Goal: Task Accomplishment & Management: Use online tool/utility

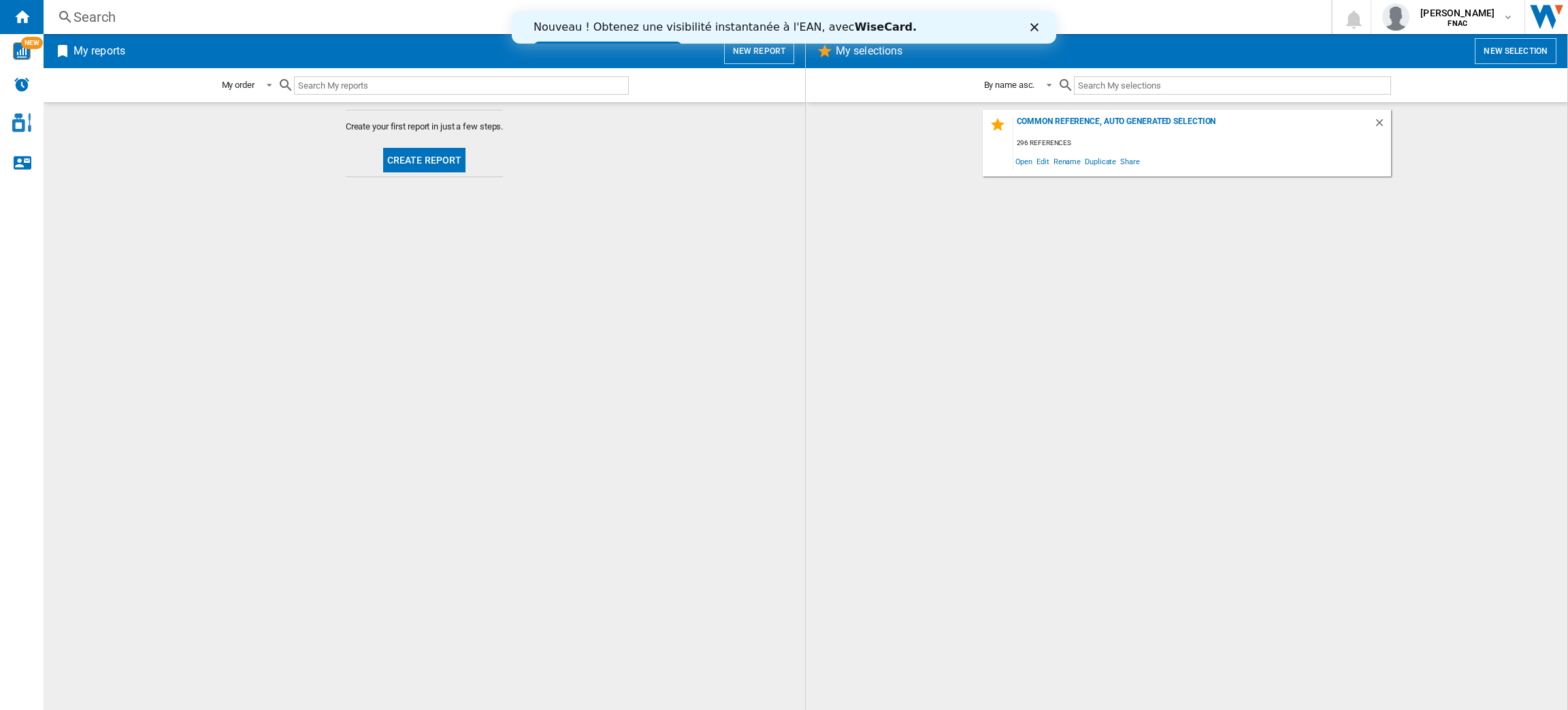
click at [1028, 34] on div "Nouveau ! Obtenez une visibilité instantanée à l'EAN, avec [PERSON_NAME]. Essay…" at bounding box center [783, 37] width 545 height 43
click at [1030, 26] on icon "Close" at bounding box center [1034, 27] width 8 height 8
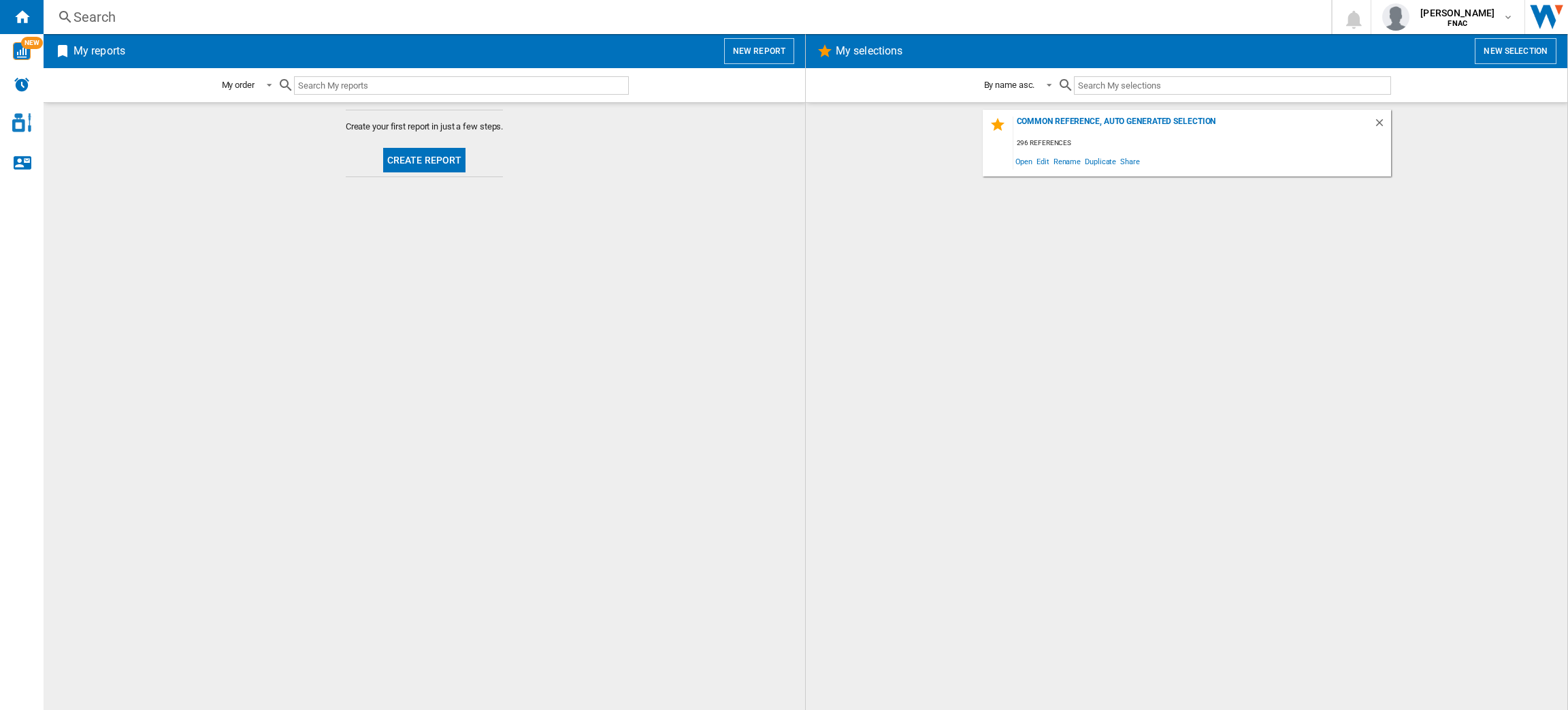
click at [753, 47] on button "New report" at bounding box center [759, 51] width 70 height 26
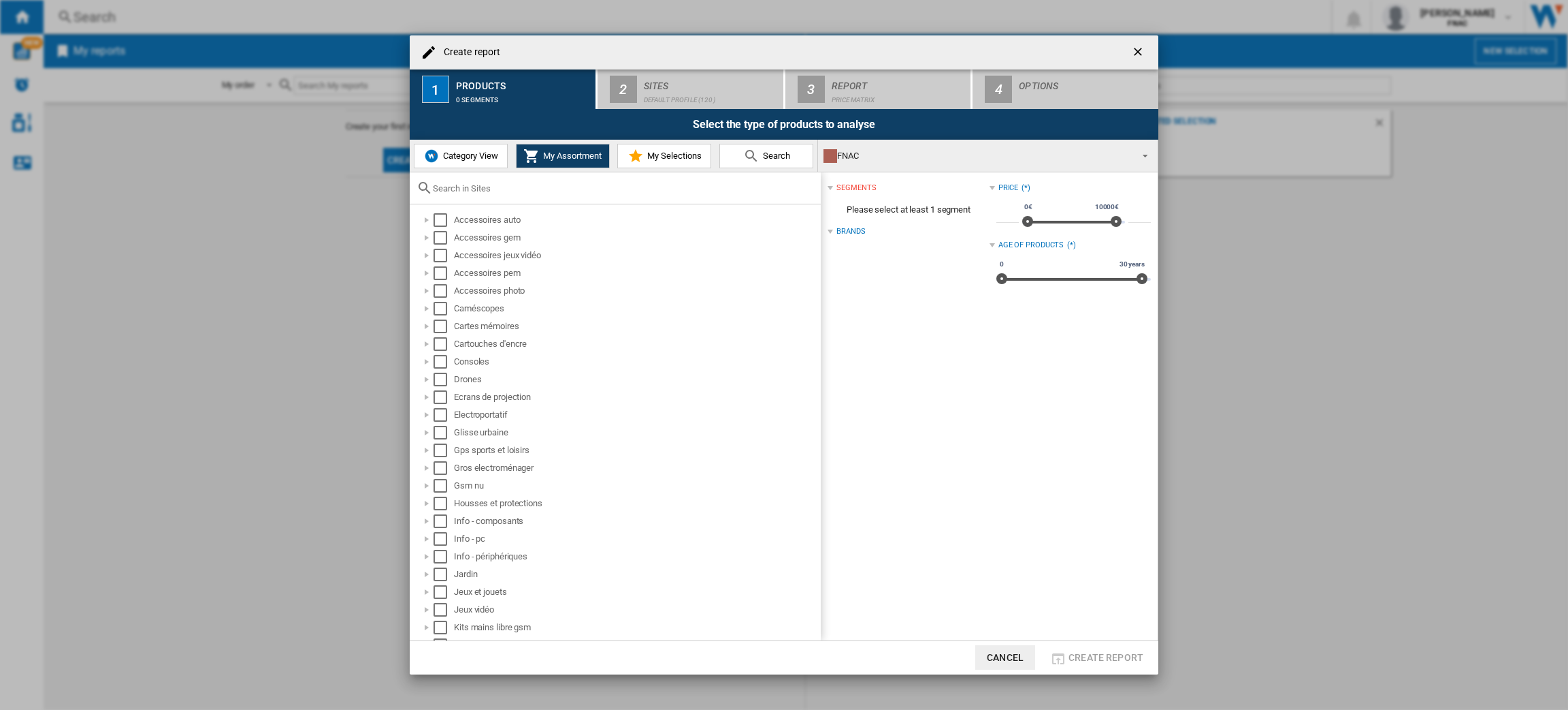
click at [448, 175] on div at bounding box center [615, 189] width 411 height 32
click at [442, 164] on button "Category View" at bounding box center [461, 155] width 94 height 24
click at [534, 191] on input "text" at bounding box center [624, 189] width 381 height 10
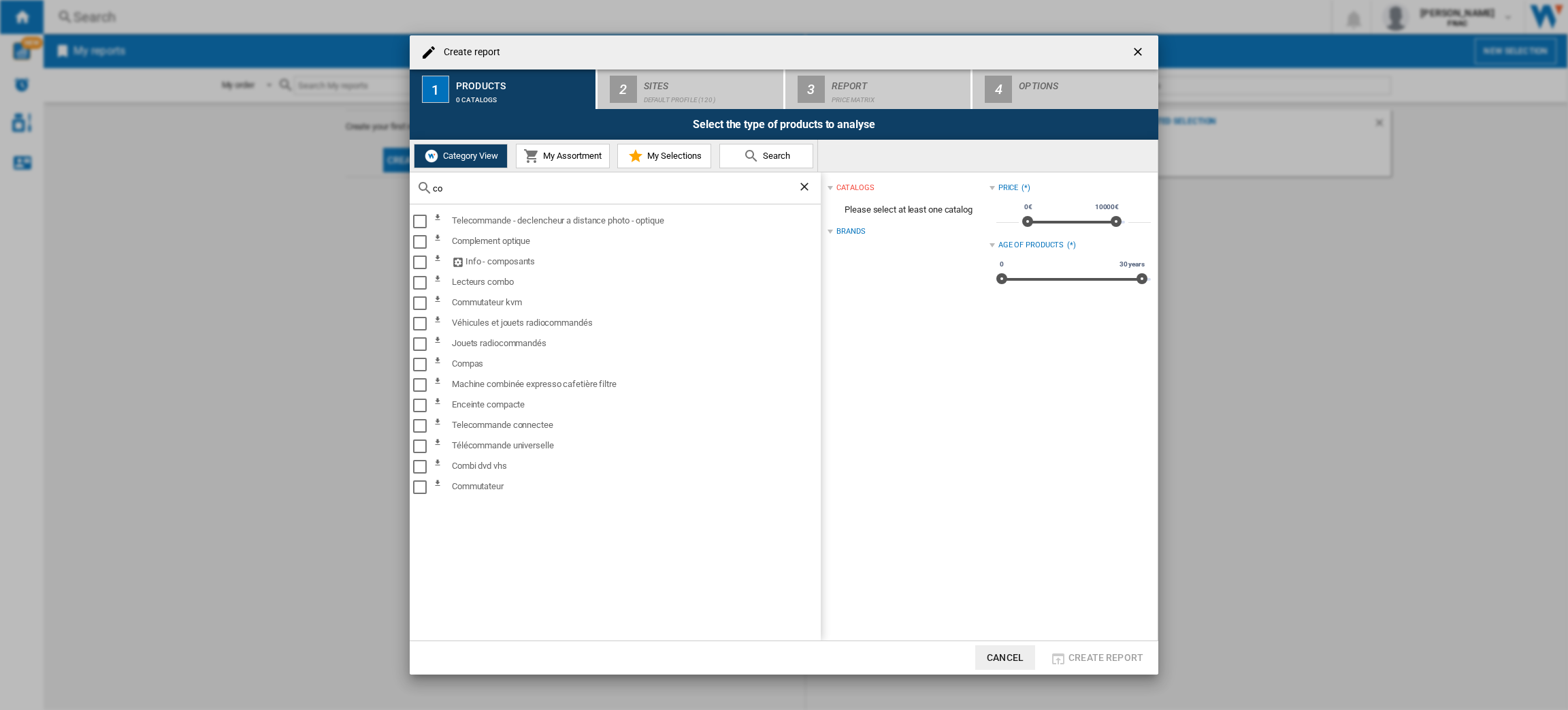
type input "c"
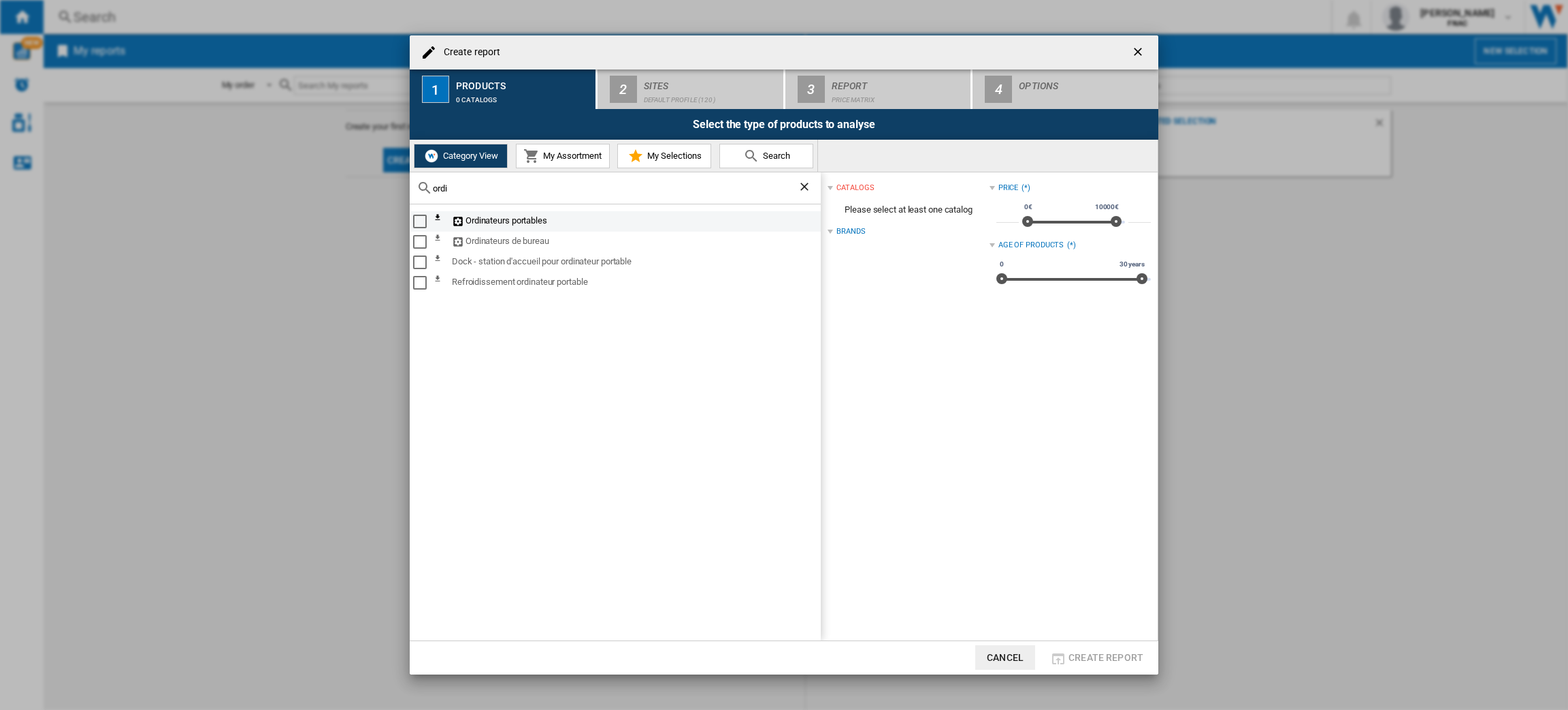
type input "ordi"
click at [417, 224] on div "Select" at bounding box center [420, 222] width 14 height 14
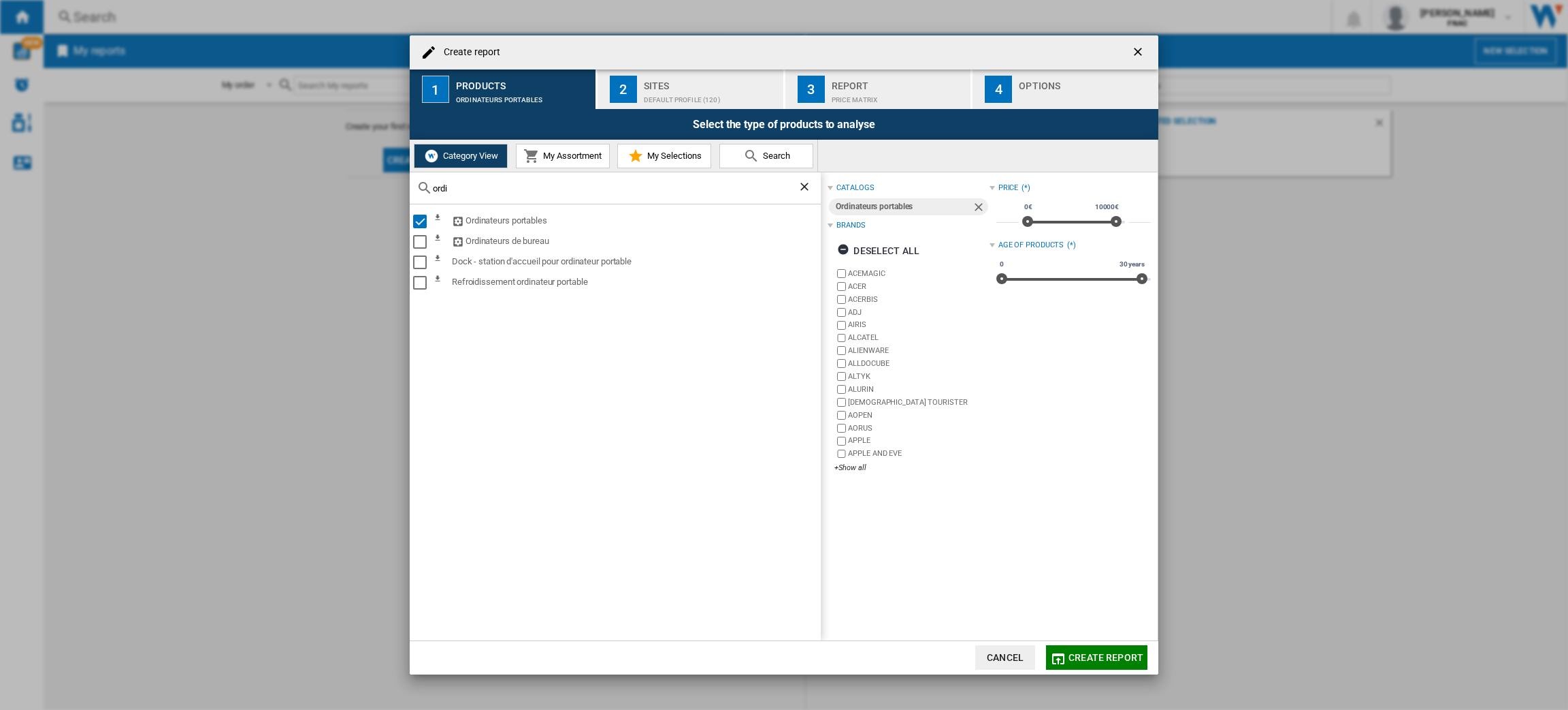
click at [706, 86] on div "Sites" at bounding box center [710, 82] width 134 height 15
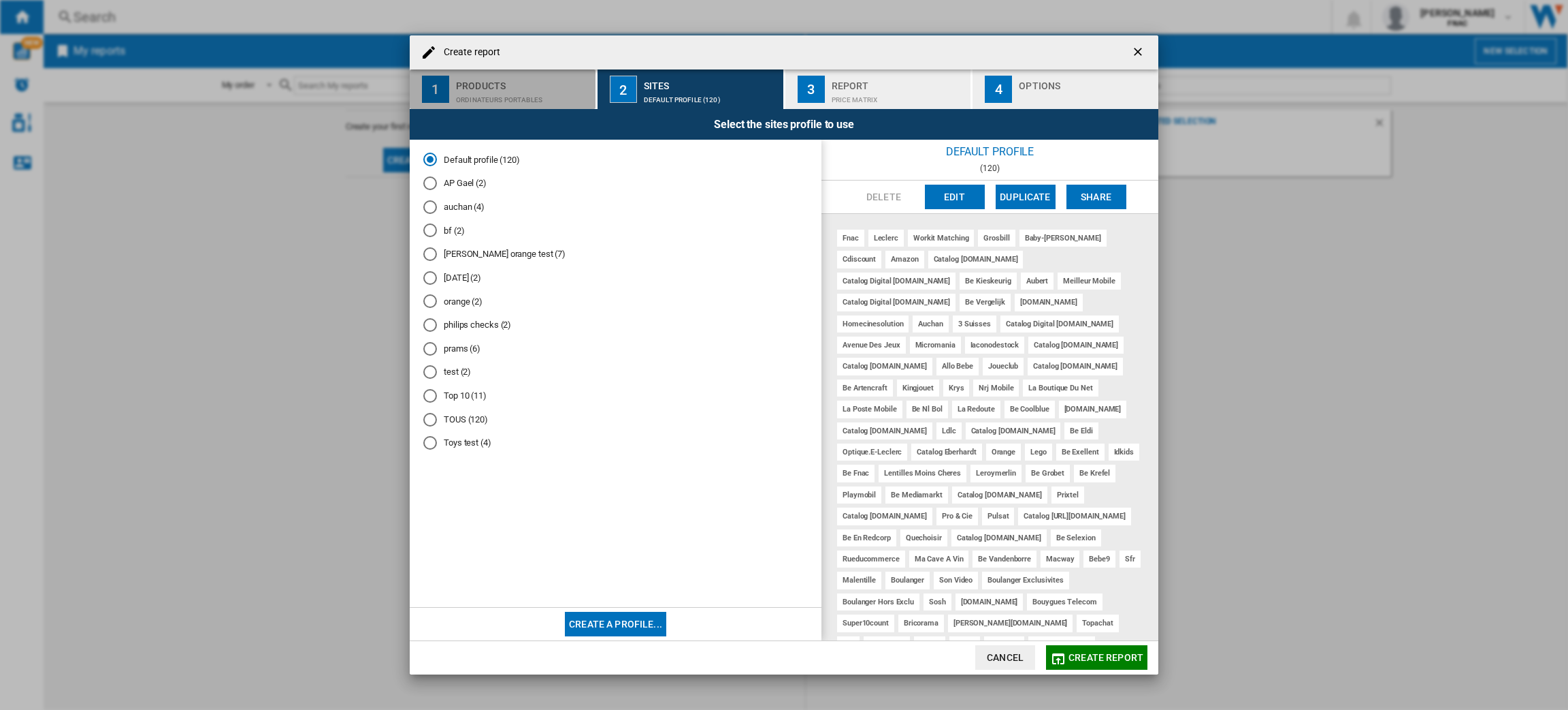
click at [503, 96] on div "Ordinateurs portables" at bounding box center [523, 97] width 134 height 15
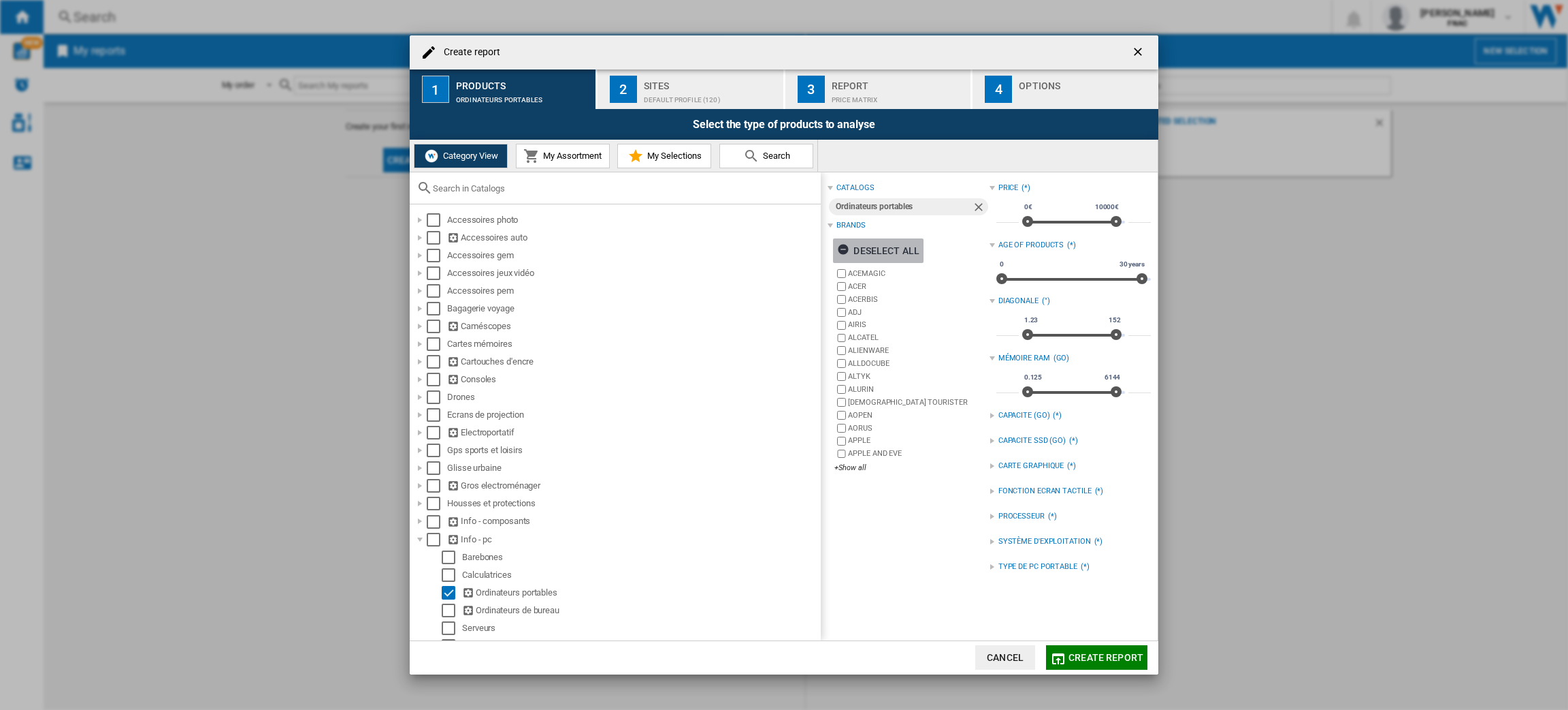
click at [844, 253] on ng-md-icon "button" at bounding box center [845, 252] width 16 height 16
click at [704, 88] on div "Sites" at bounding box center [710, 82] width 134 height 15
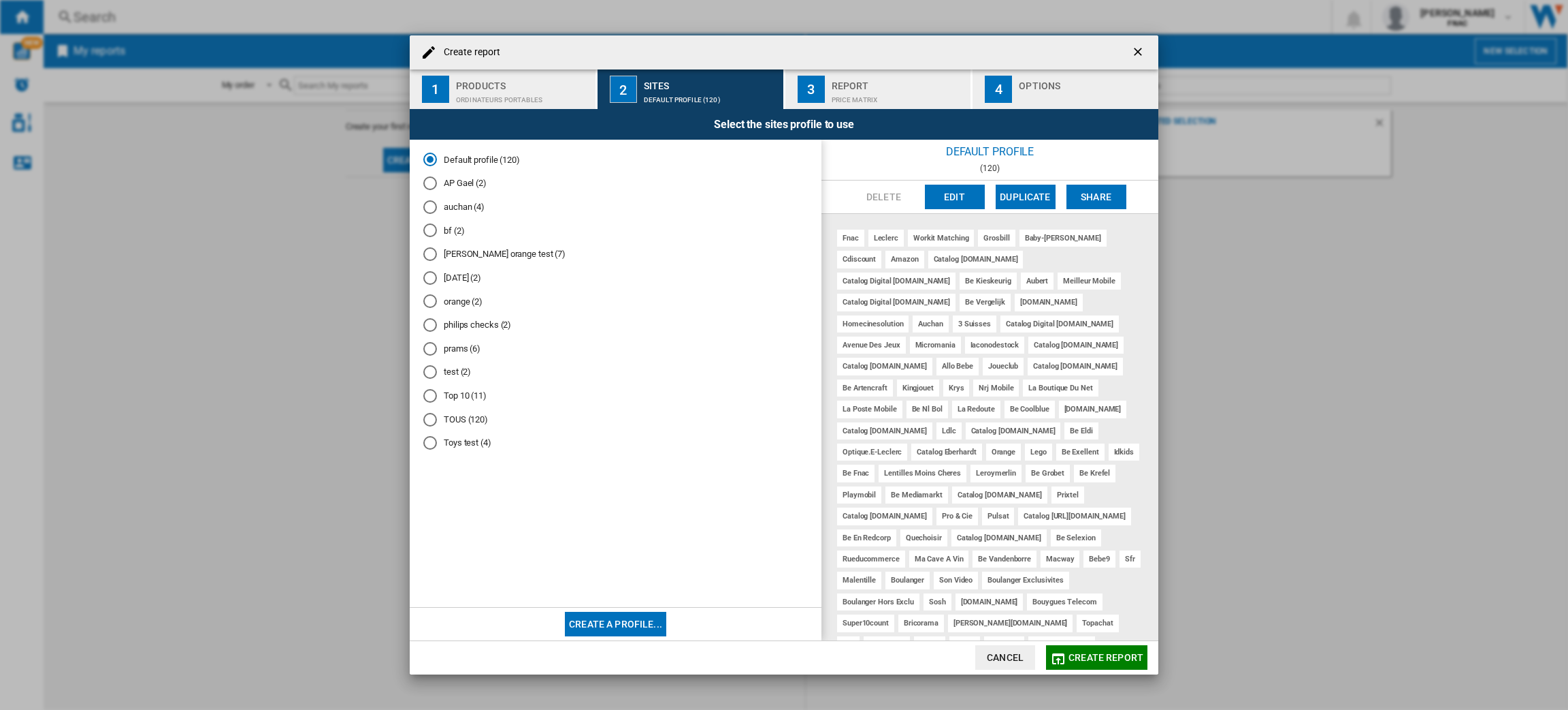
click at [472, 444] on md-radio-button "Toys test (4)" at bounding box center [616, 443] width 385 height 13
click at [962, 198] on button "Edit" at bounding box center [955, 197] width 60 height 24
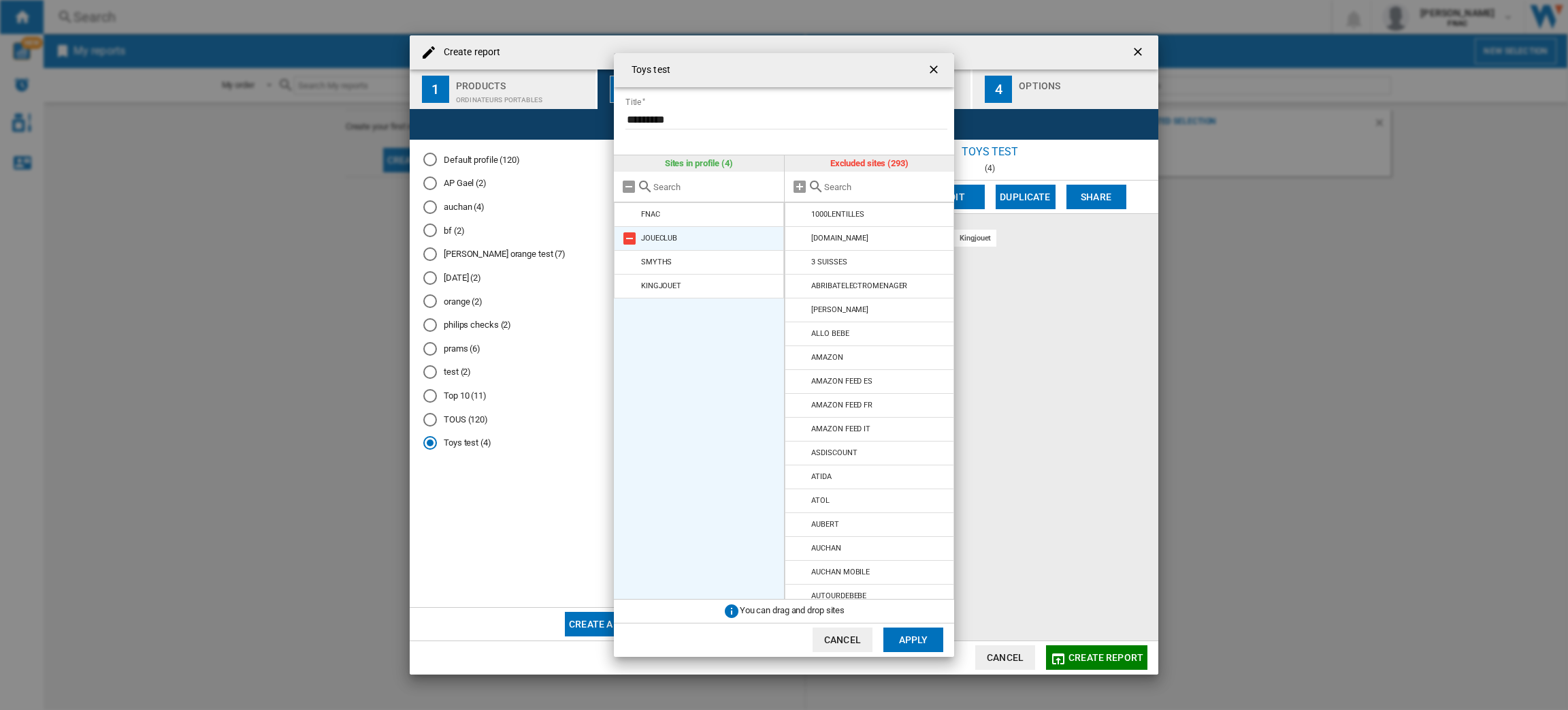
click at [625, 246] on md-icon at bounding box center [630, 238] width 16 height 16
click at [625, 254] on md-icon at bounding box center [630, 262] width 16 height 16
click at [625, 246] on md-icon at bounding box center [630, 238] width 16 height 16
click at [625, 246] on ul "FNAC" at bounding box center [699, 400] width 170 height 397
click at [875, 188] on input "text" at bounding box center [886, 187] width 124 height 10
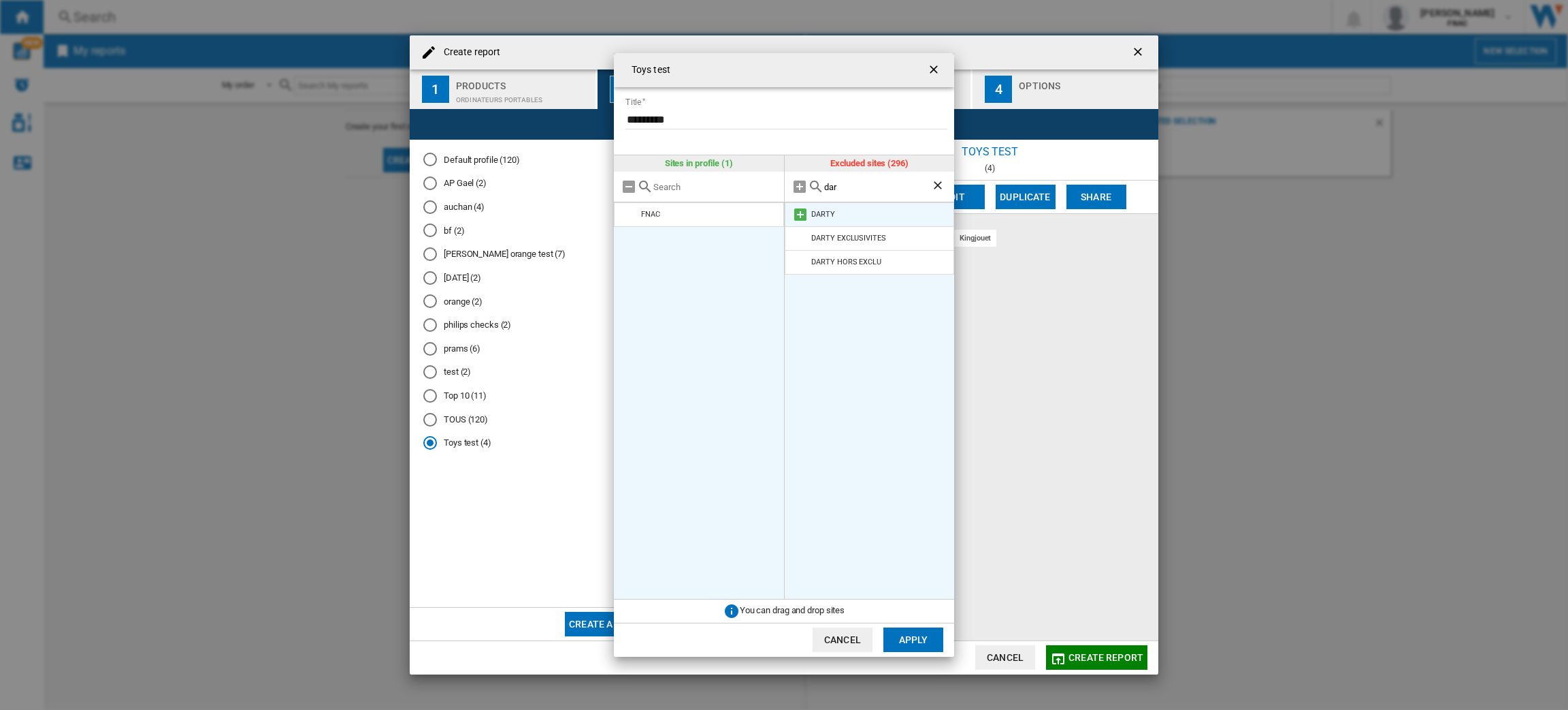
click at [797, 218] on md-icon at bounding box center [800, 214] width 16 height 16
drag, startPoint x: 843, startPoint y: 191, endPoint x: 820, endPoint y: 191, distance: 23.0
click at [820, 191] on div "dar" at bounding box center [870, 187] width 170 height 31
click at [795, 218] on md-icon at bounding box center [800, 214] width 16 height 16
type input "bou"
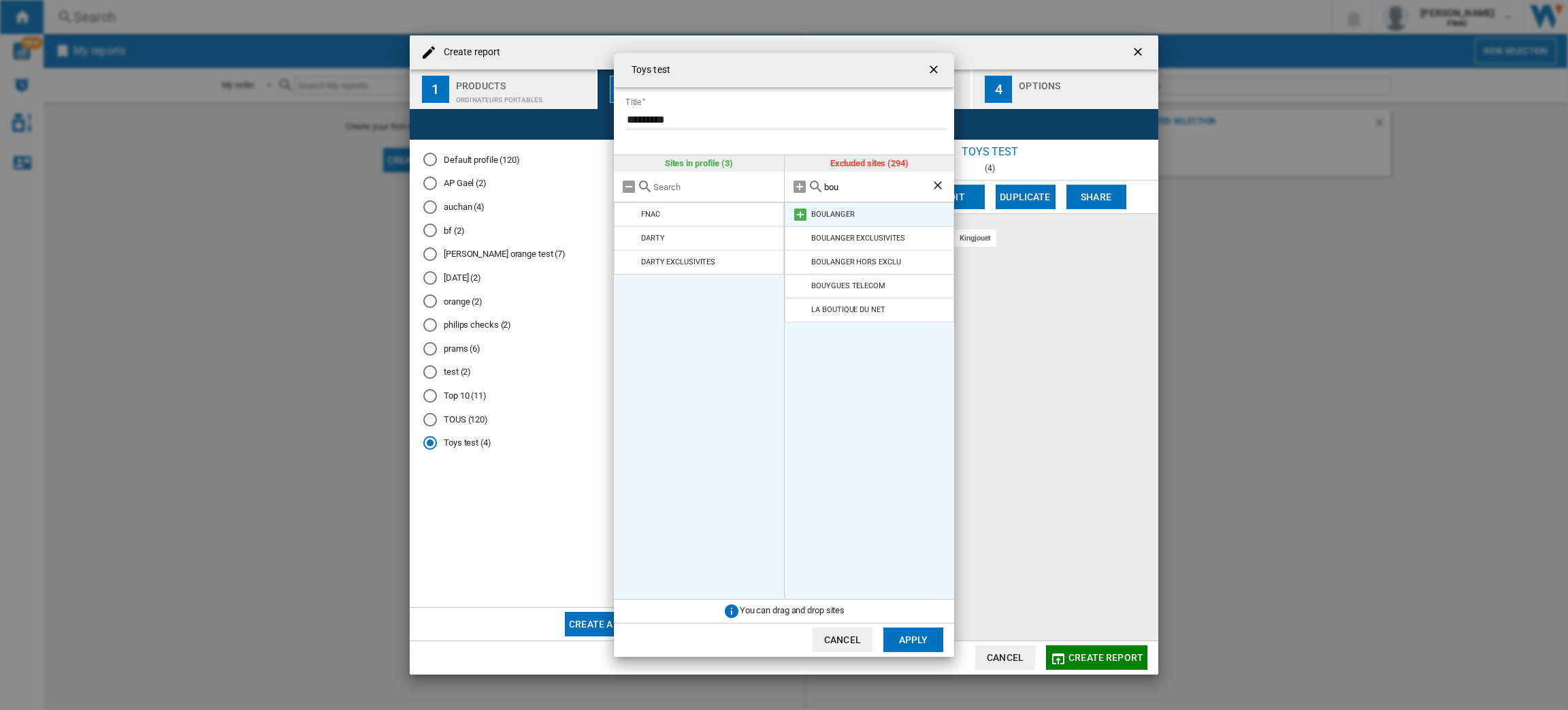
click at [806, 215] on md-icon at bounding box center [800, 214] width 16 height 16
click at [859, 169] on div "Excluded sites (292)" at bounding box center [870, 164] width 170 height 16
drag, startPoint x: 859, startPoint y: 190, endPoint x: 803, endPoint y: 183, distance: 56.4
click at [803, 183] on div "bou" at bounding box center [870, 187] width 170 height 31
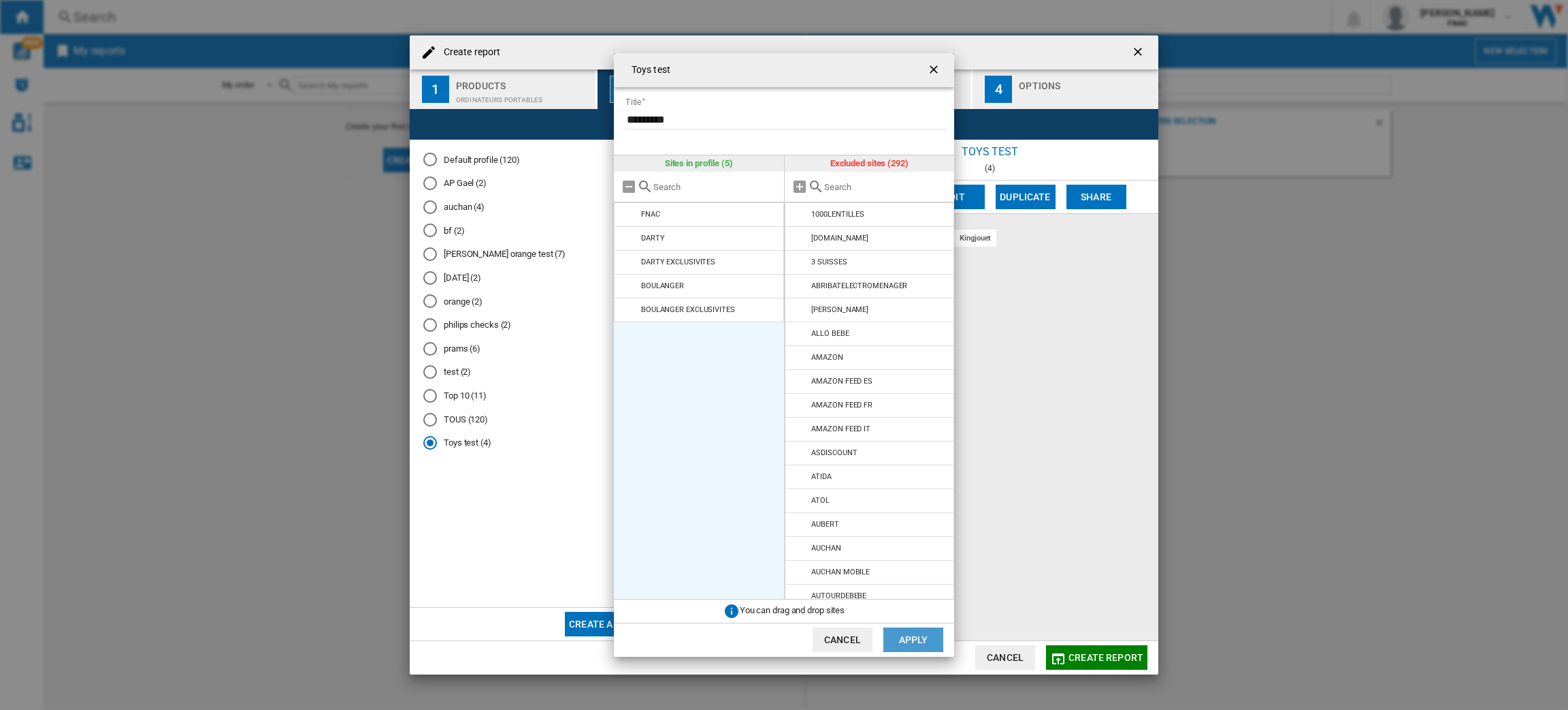
click at [924, 644] on button "Apply" at bounding box center [913, 639] width 60 height 24
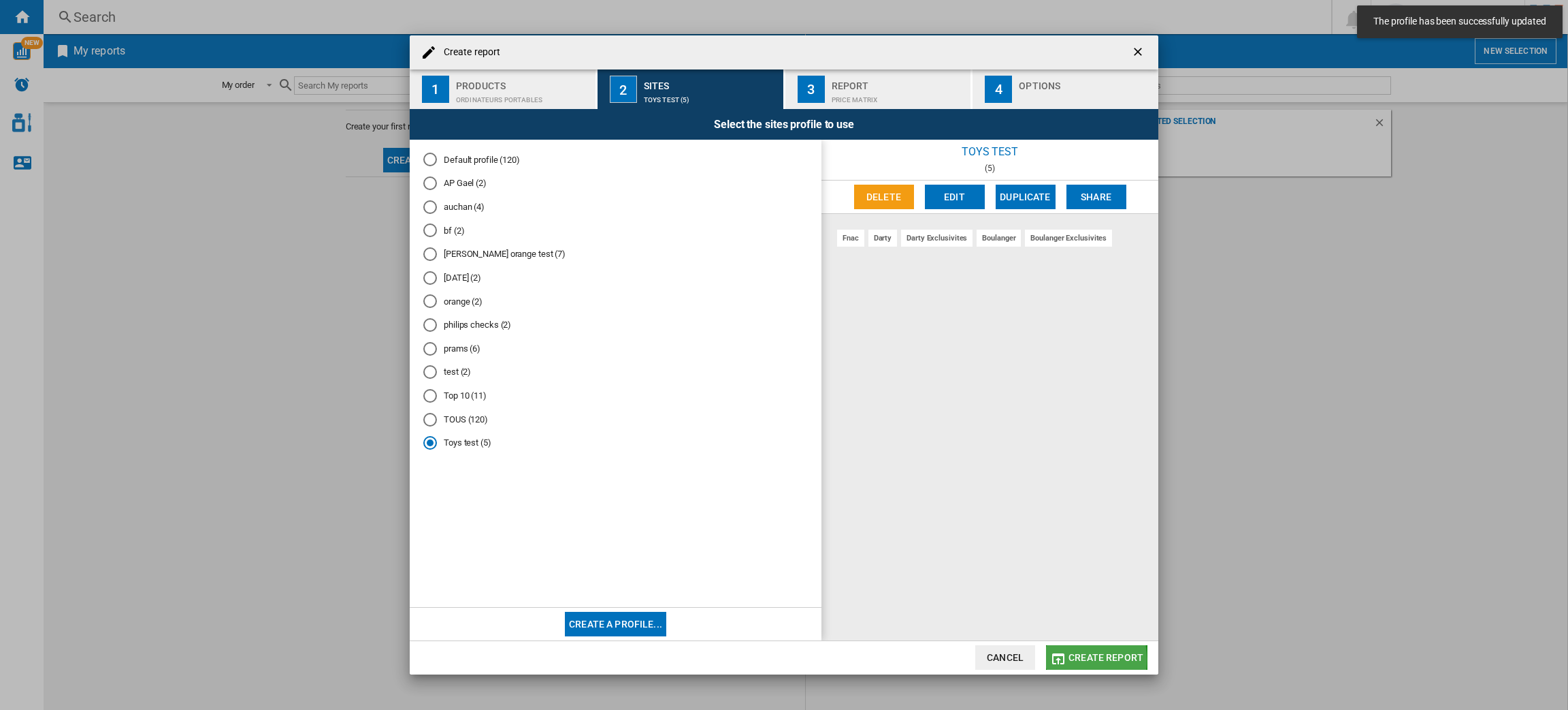
click at [1067, 659] on md-icon "button" at bounding box center [1059, 659] width 16 height 16
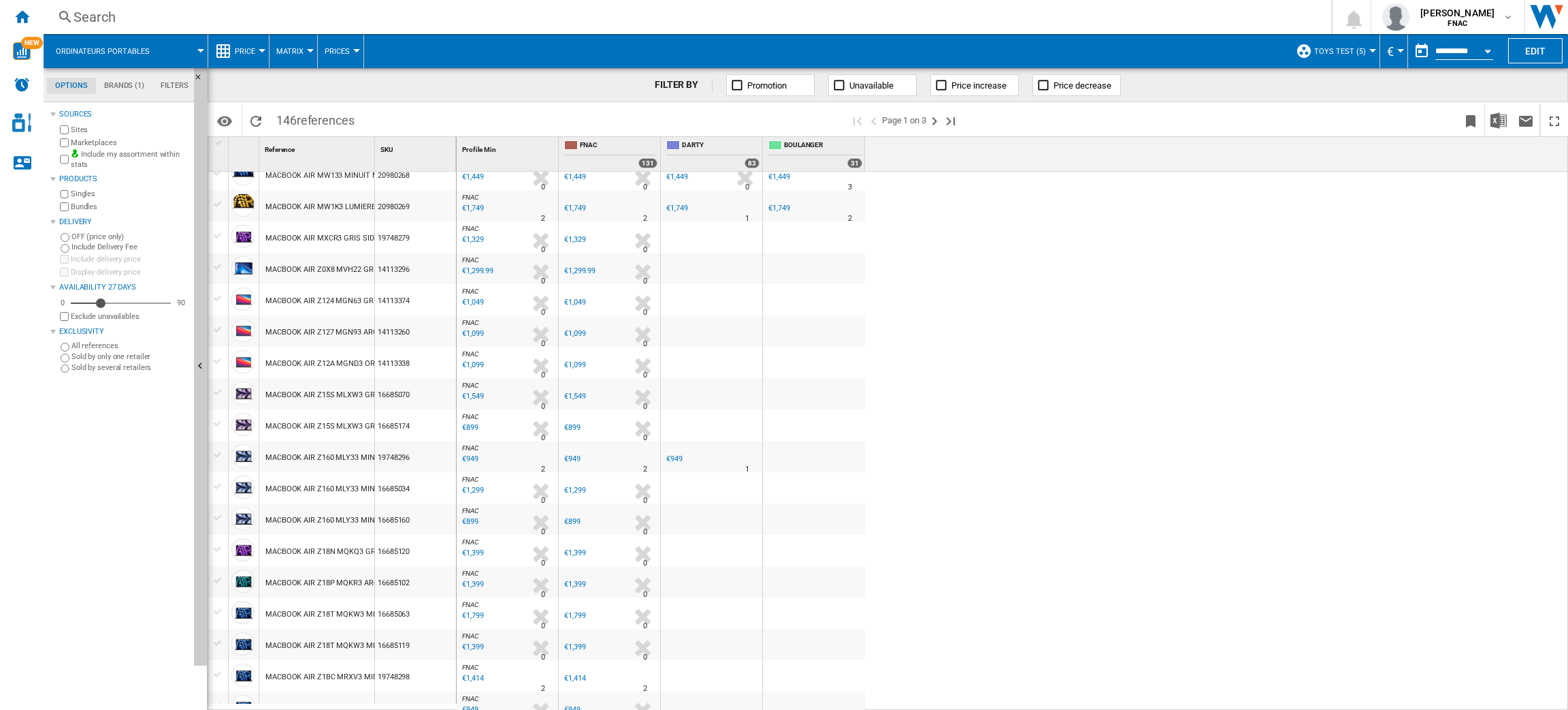
scroll to position [22, 0]
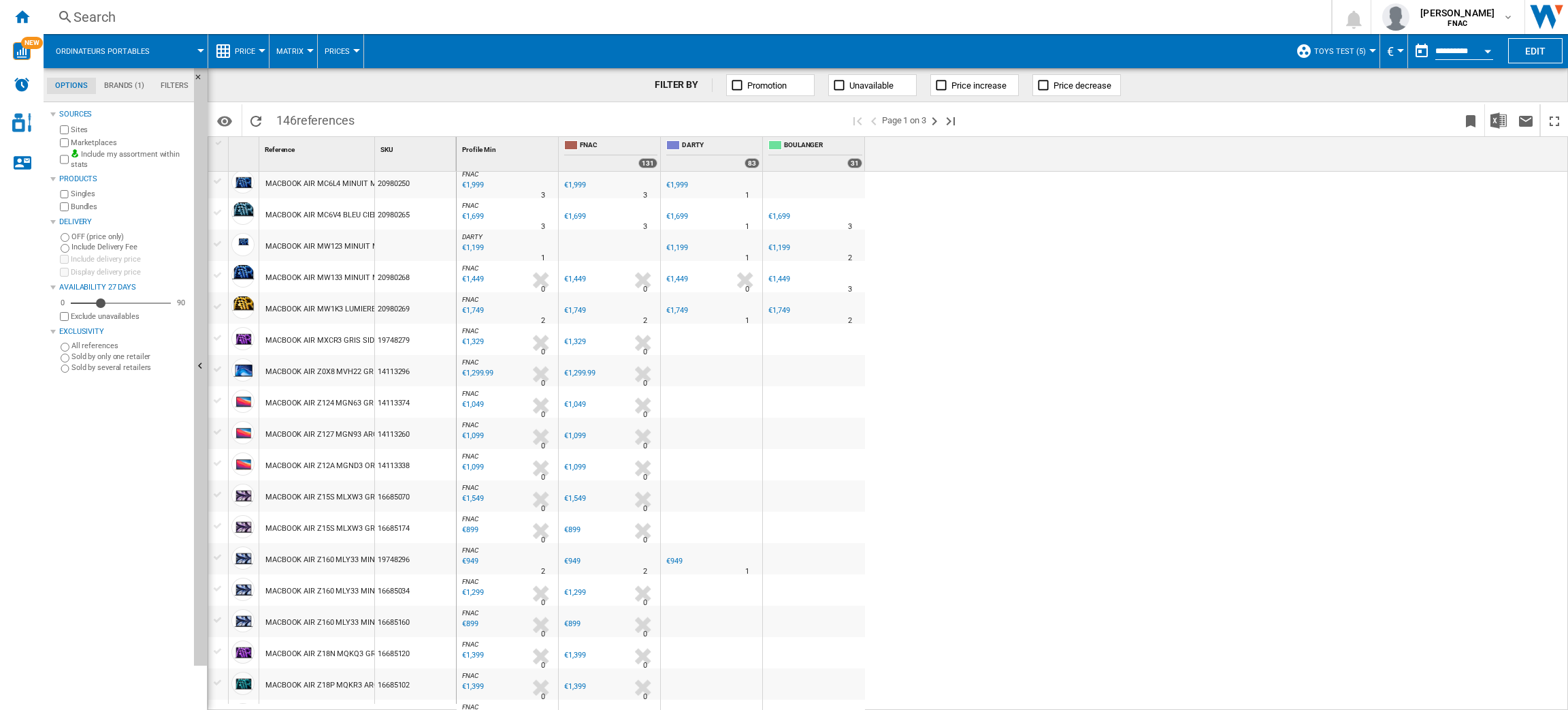
click at [677, 558] on div "€949" at bounding box center [674, 561] width 16 height 9
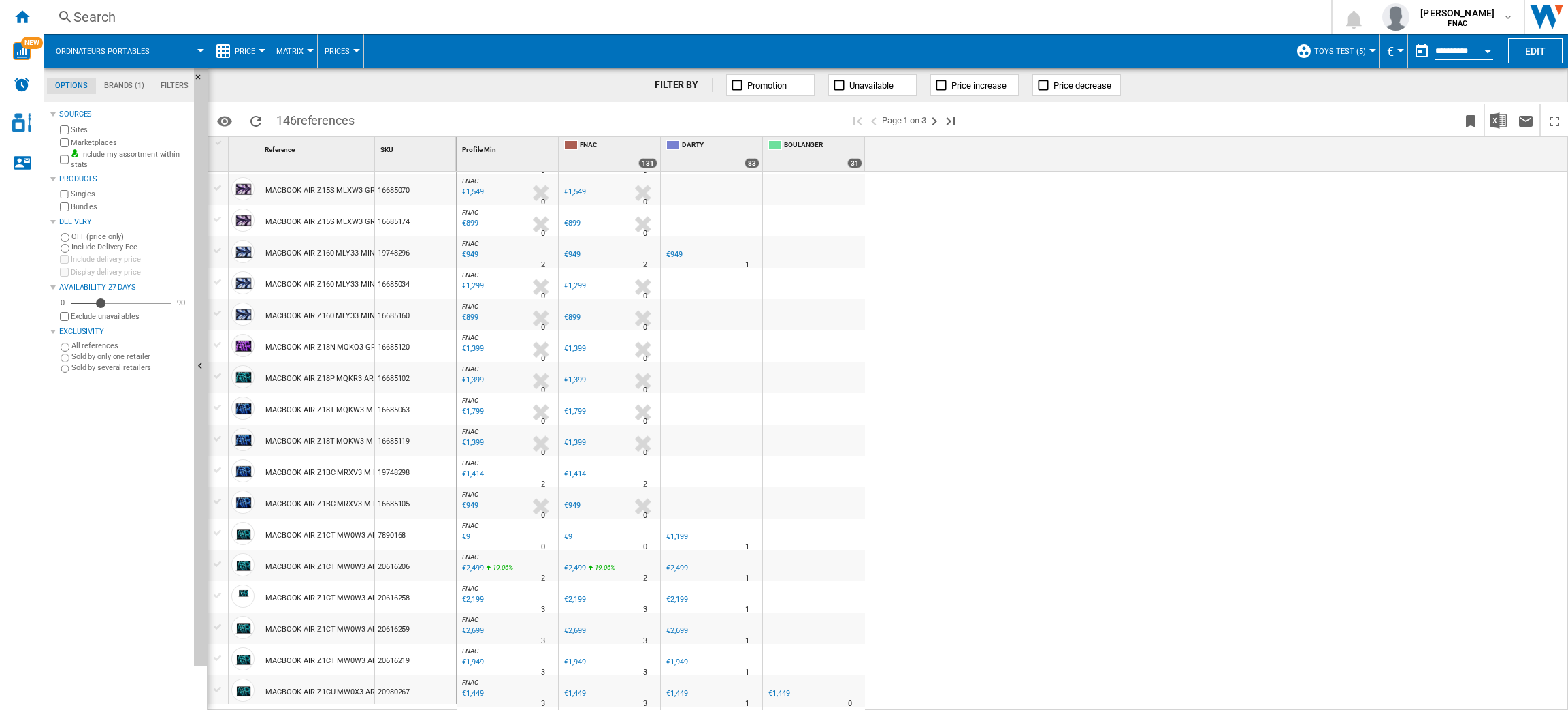
scroll to position [0, 0]
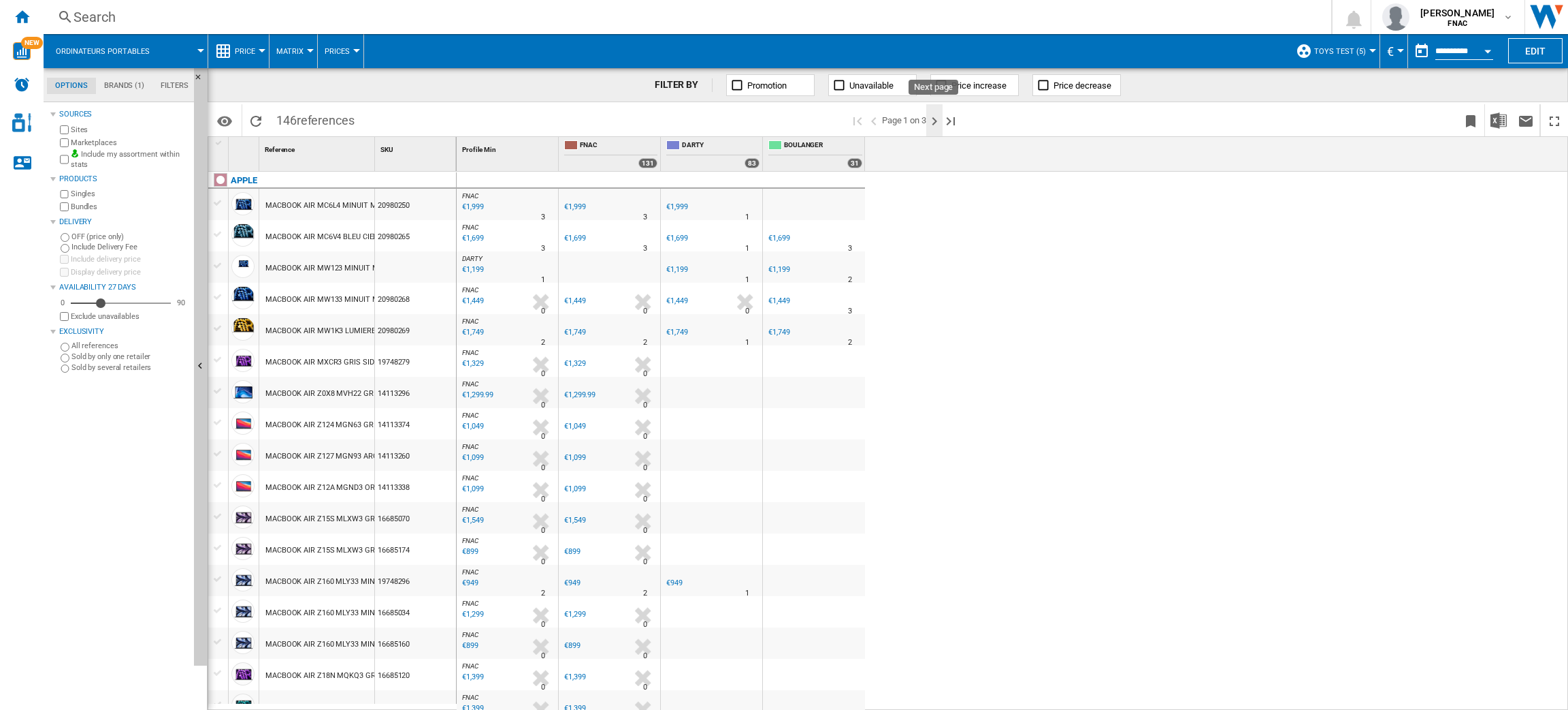
click at [938, 122] on ng-md-icon "Next page" at bounding box center [935, 121] width 16 height 16
